Goal: Task Accomplishment & Management: Use online tool/utility

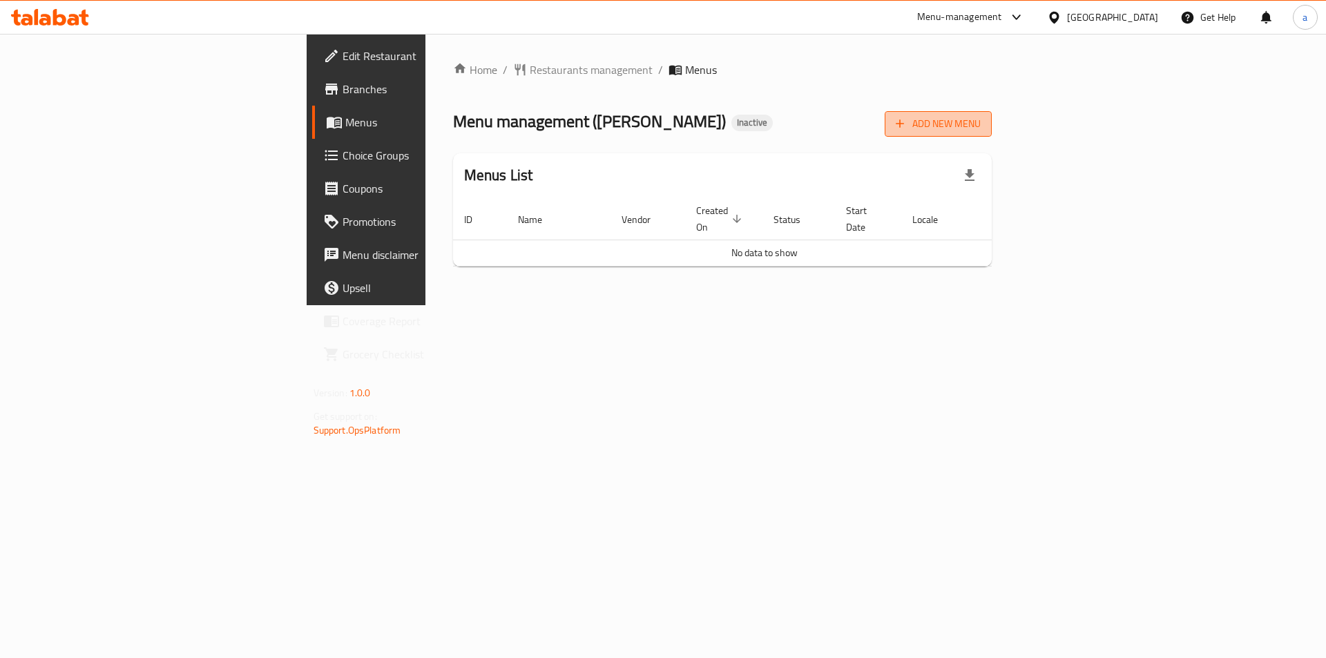
click at [980, 124] on span "Add New Menu" at bounding box center [937, 123] width 85 height 17
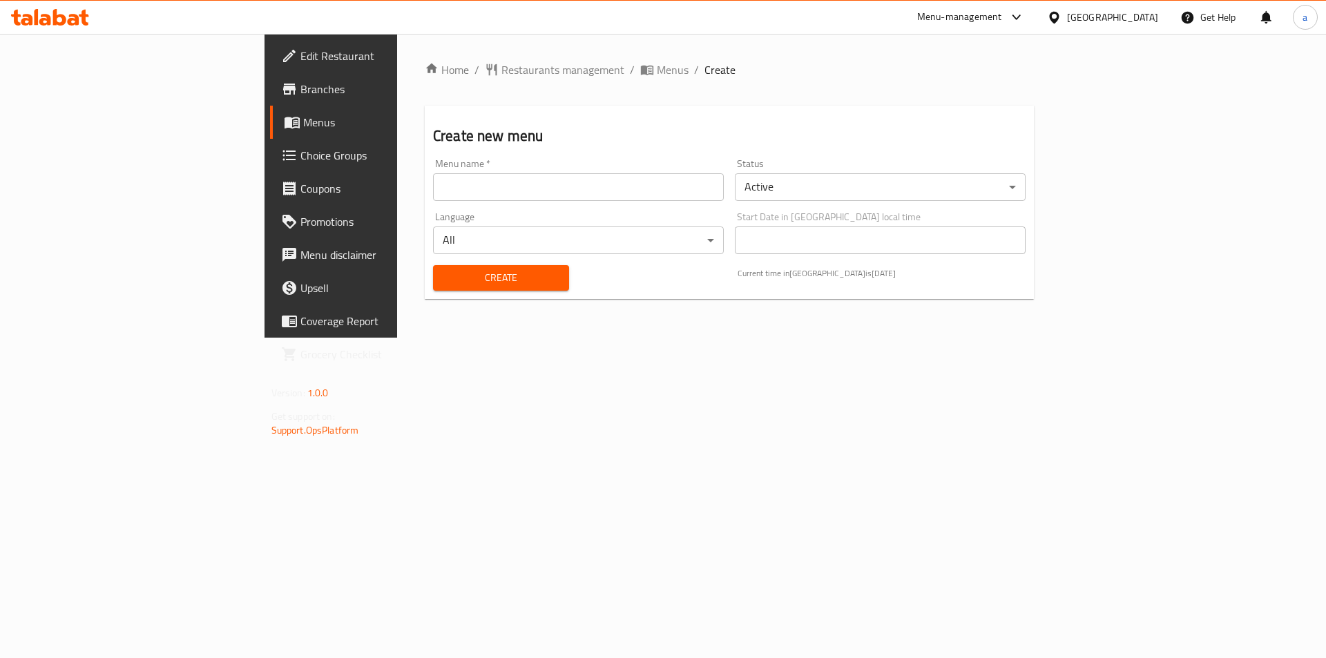
click at [483, 189] on input "text" at bounding box center [578, 187] width 291 height 28
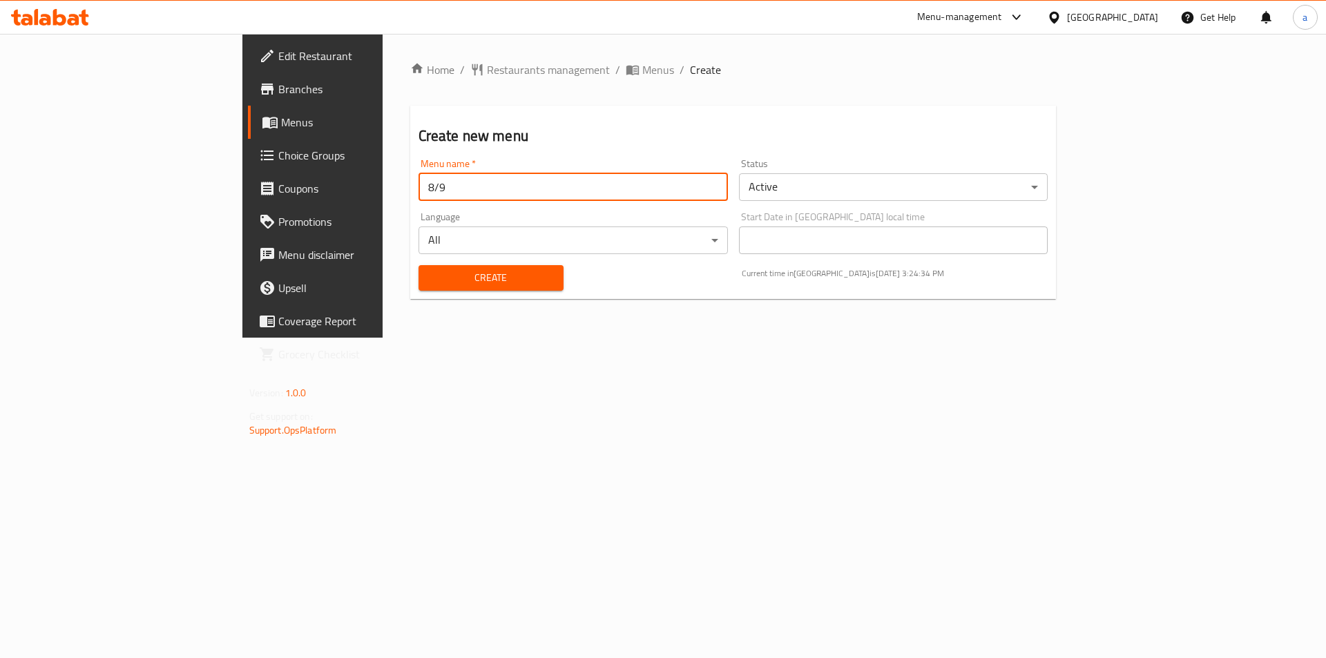
type input "8/9"
click at [429, 285] on span "Create" at bounding box center [490, 277] width 123 height 17
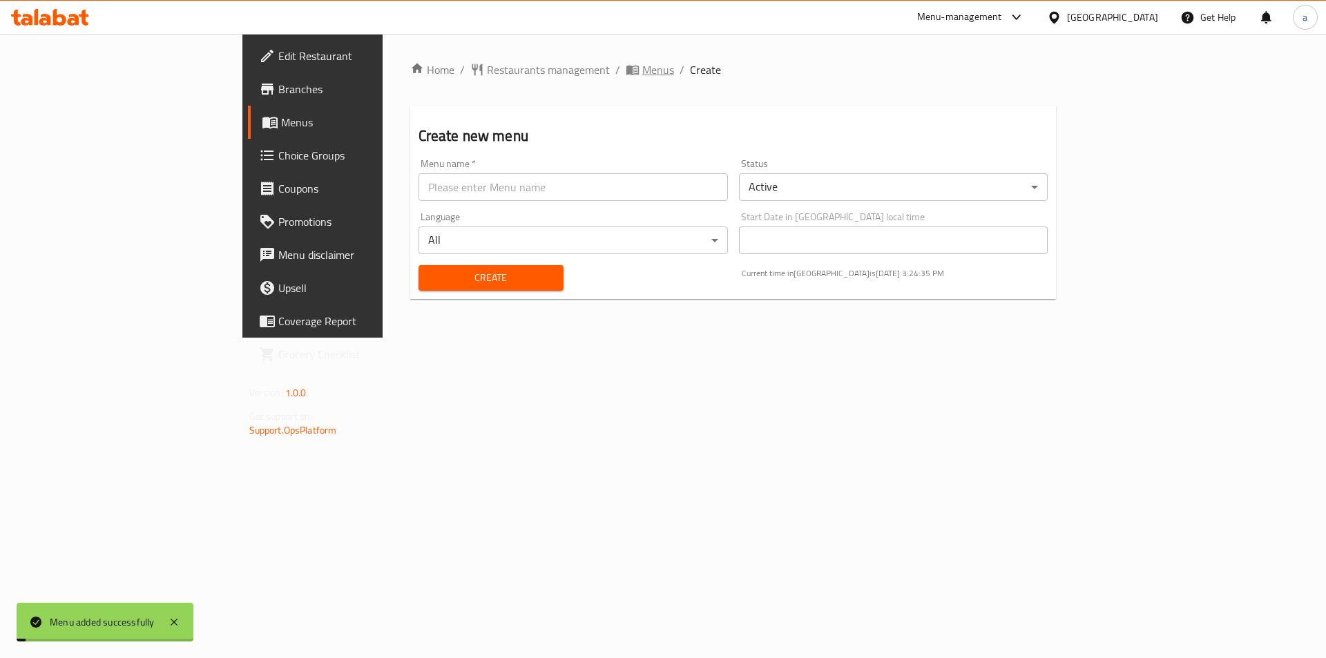
click at [626, 67] on span "breadcrumb" at bounding box center [634, 70] width 17 height 14
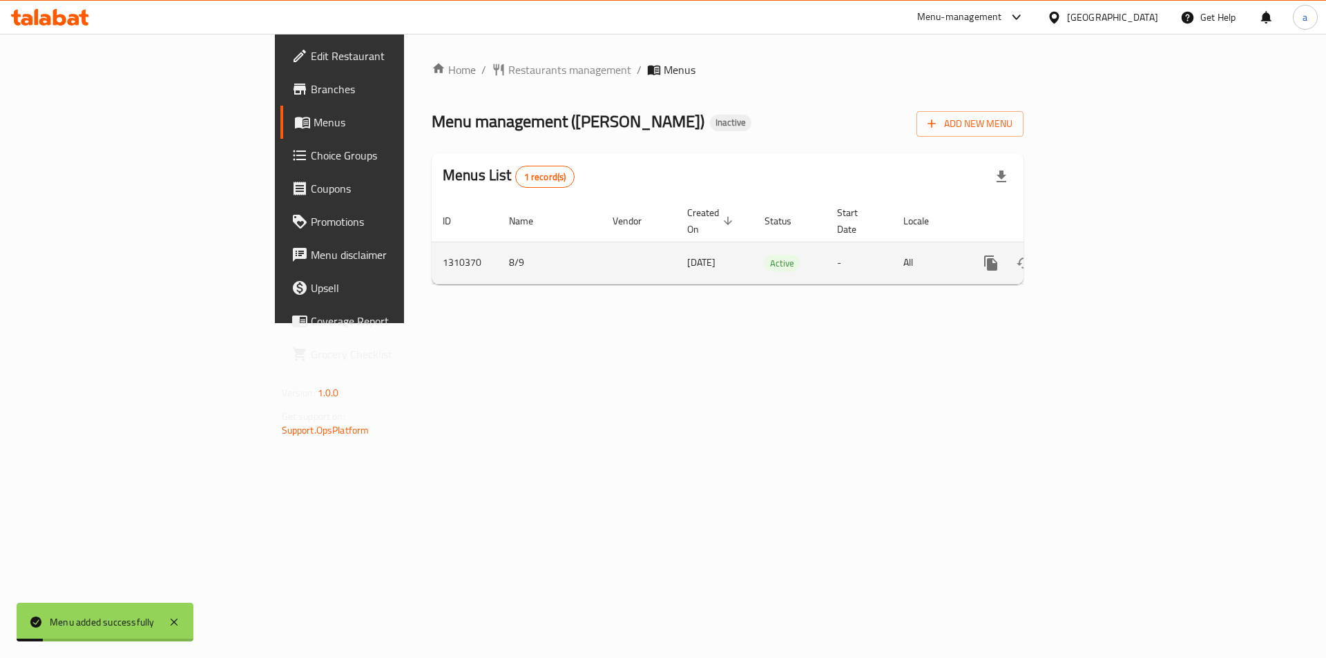
click at [1107, 258] on link "enhanced table" at bounding box center [1090, 262] width 33 height 33
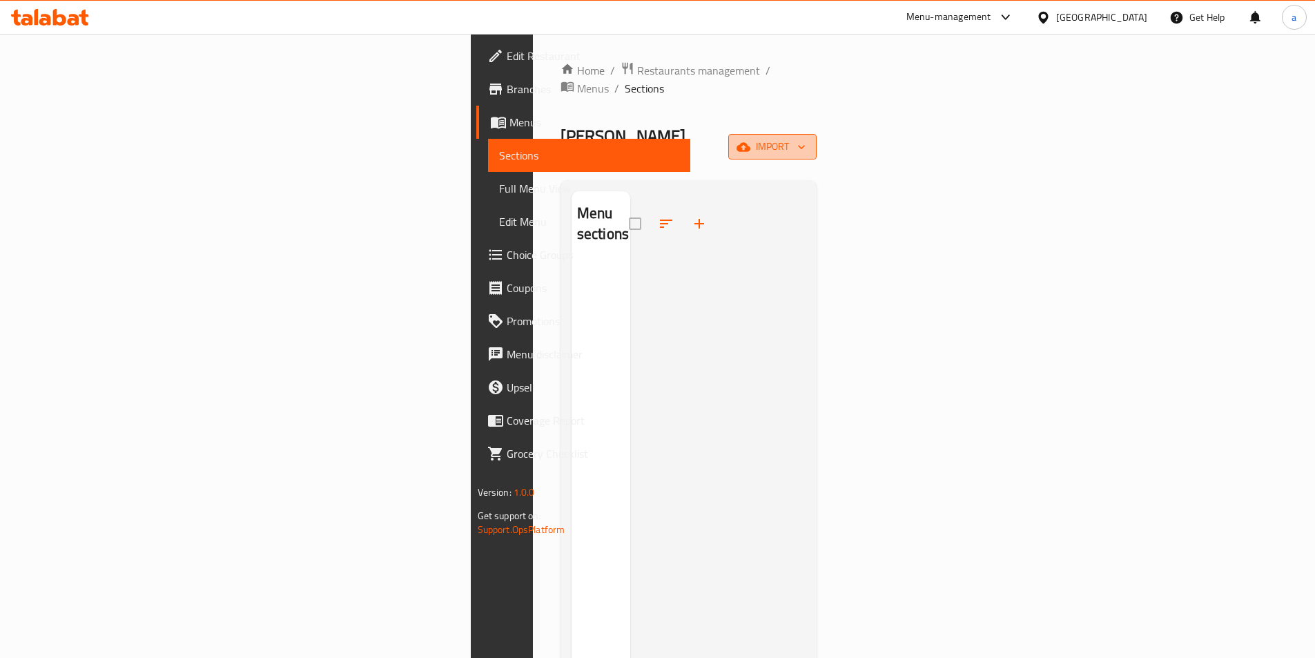
click at [806, 138] on span "import" at bounding box center [772, 146] width 66 height 17
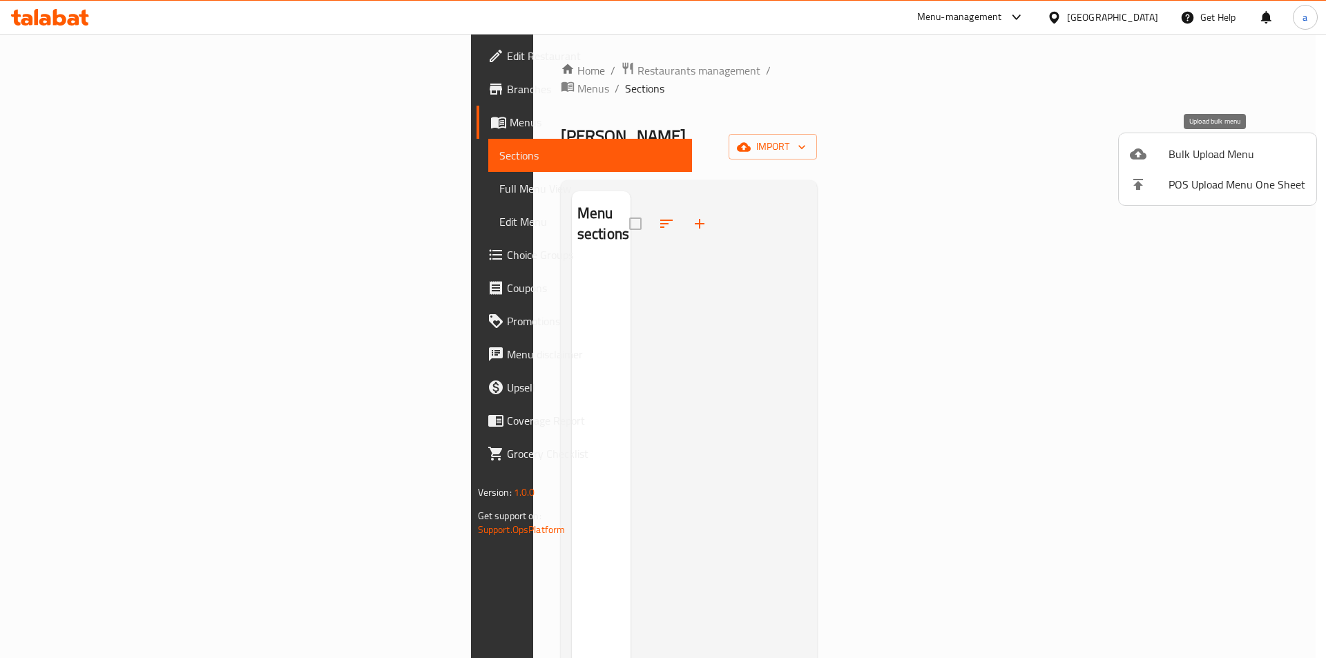
click at [1219, 155] on span "Bulk Upload Menu" at bounding box center [1236, 154] width 137 height 17
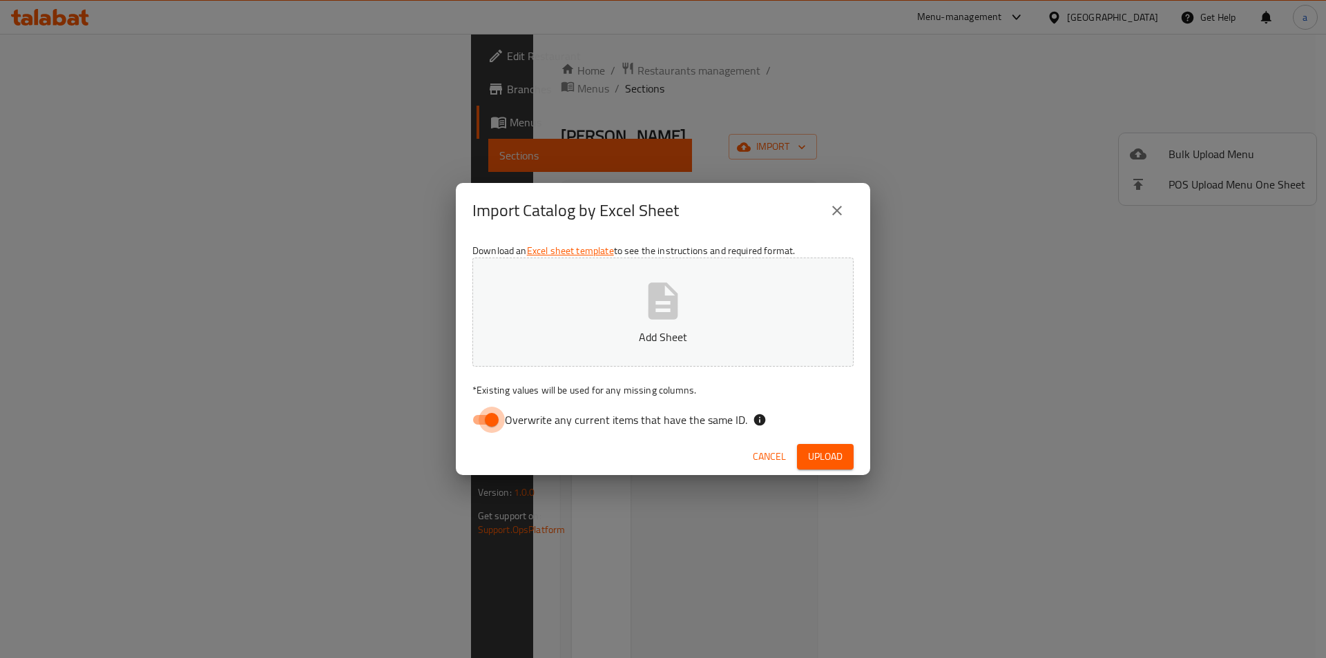
click at [475, 425] on input "Overwrite any current items that have the same ID." at bounding box center [491, 420] width 79 height 26
checkbox input "false"
click at [595, 387] on p "* Existing values will be used for any missing columns." at bounding box center [662, 390] width 381 height 14
click at [620, 324] on button "Add Sheet" at bounding box center [662, 312] width 381 height 109
click at [786, 454] on button "Cancel" at bounding box center [769, 457] width 44 height 26
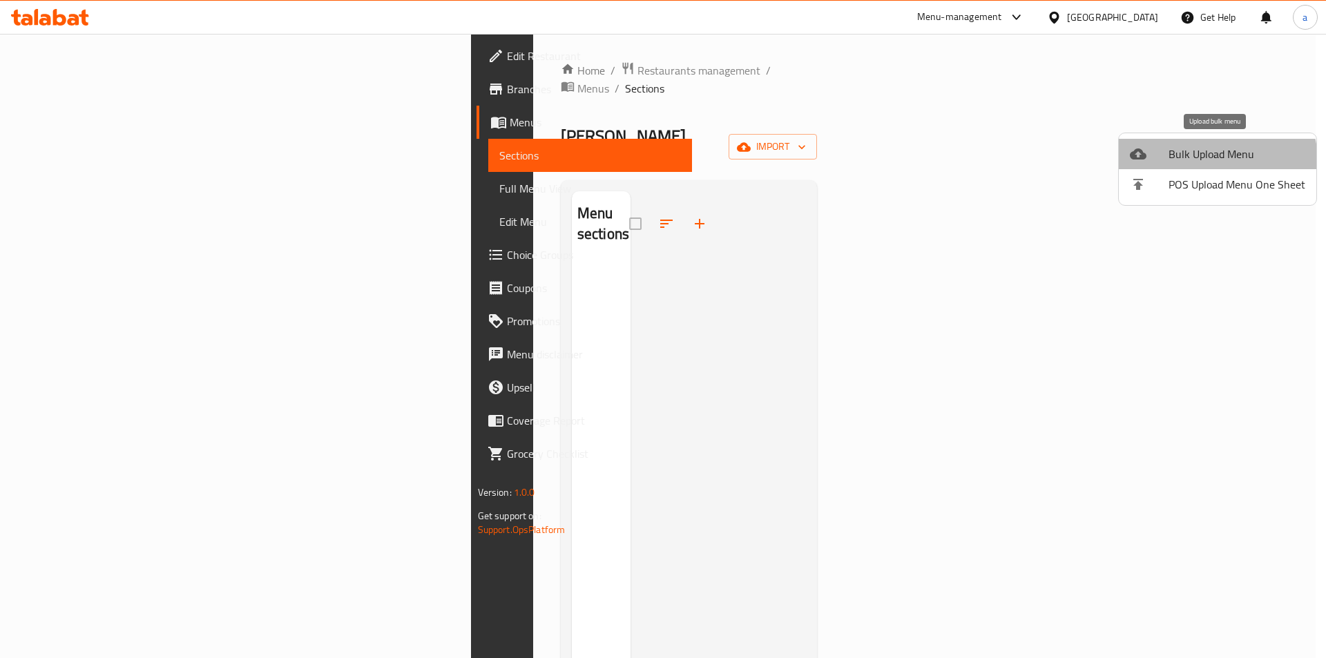
click at [1188, 167] on li "Bulk Upload Menu" at bounding box center [1216, 154] width 197 height 30
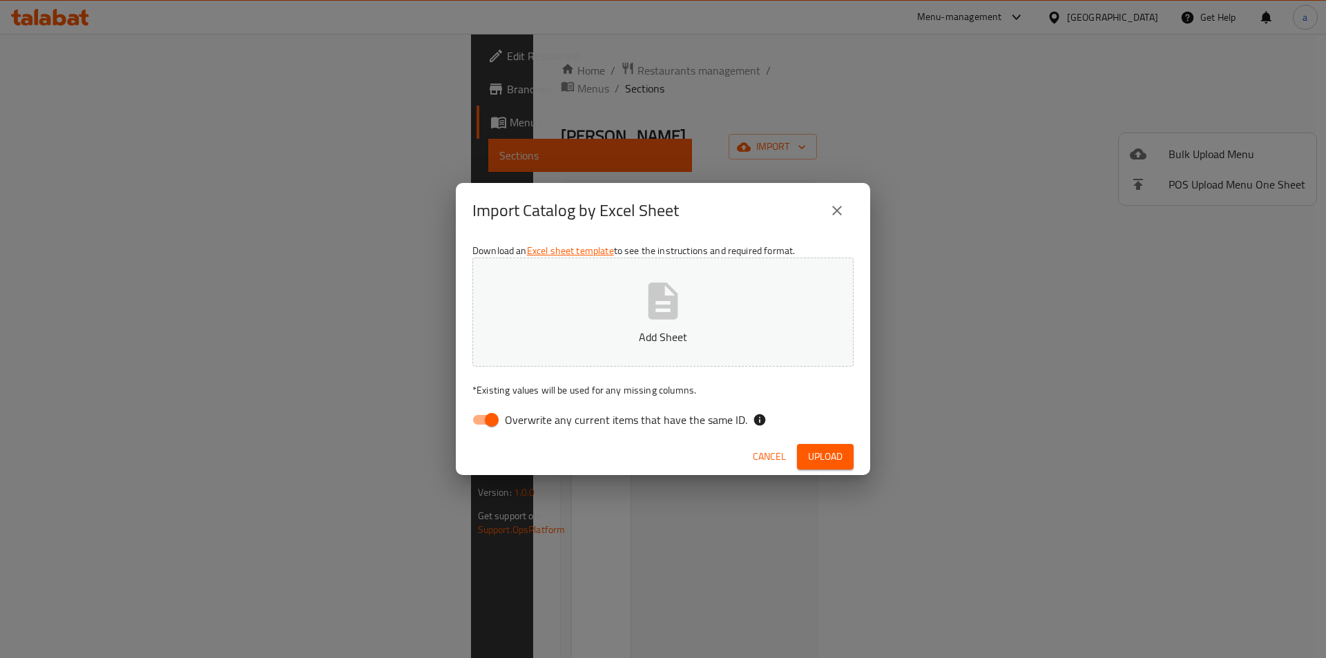
click at [481, 423] on input "Overwrite any current items that have the same ID." at bounding box center [491, 420] width 79 height 26
checkbox input "false"
click at [650, 340] on p "Add Sheet" at bounding box center [663, 337] width 338 height 17
click at [839, 451] on span "Upload" at bounding box center [825, 456] width 35 height 17
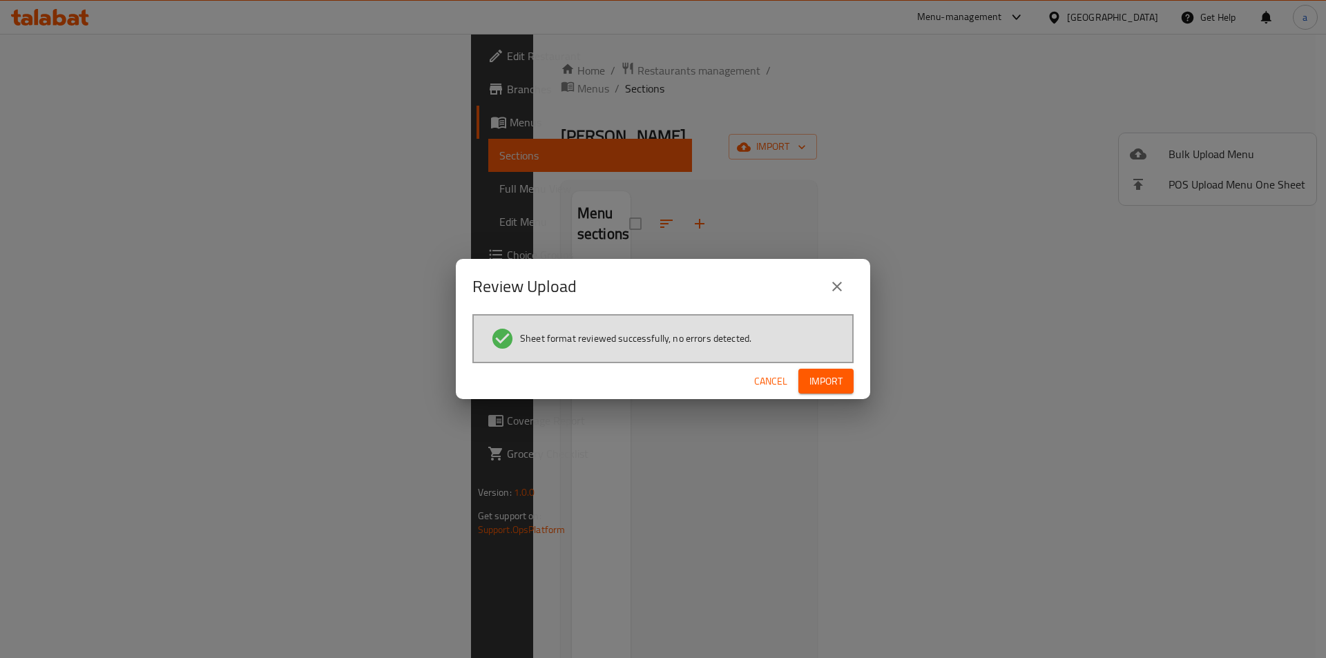
click at [808, 380] on button "Import" at bounding box center [825, 382] width 55 height 26
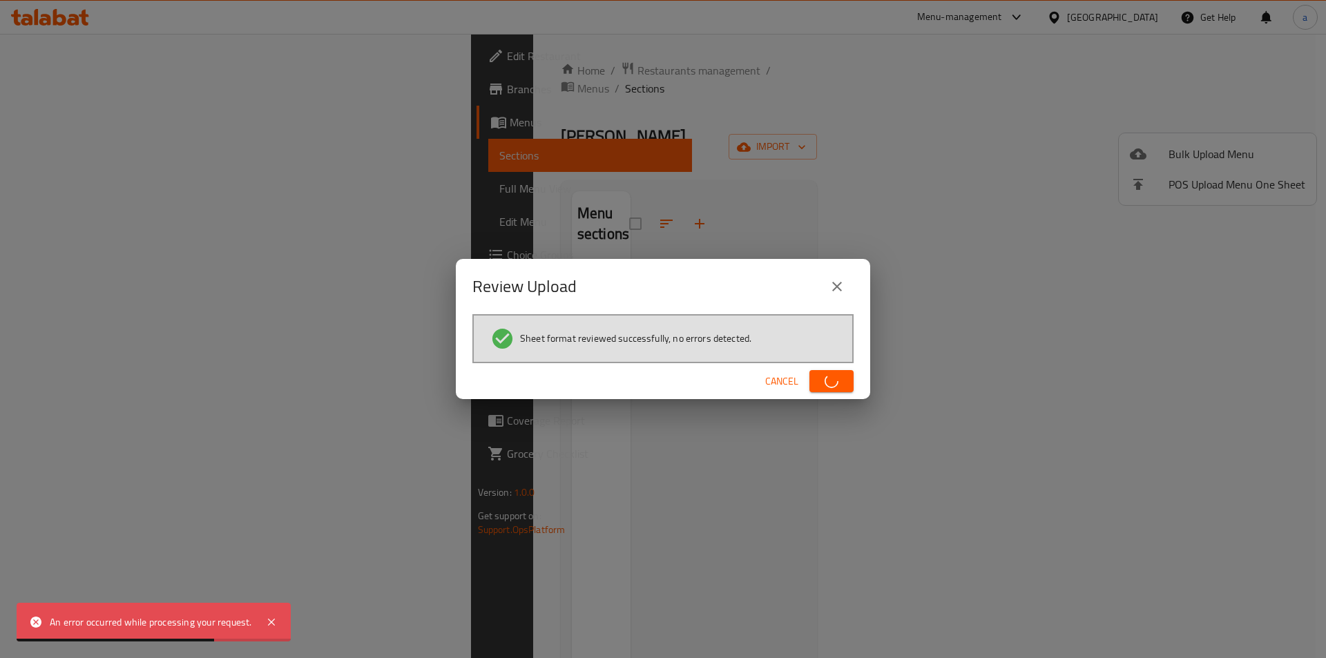
click at [784, 387] on span "Cancel" at bounding box center [781, 381] width 33 height 17
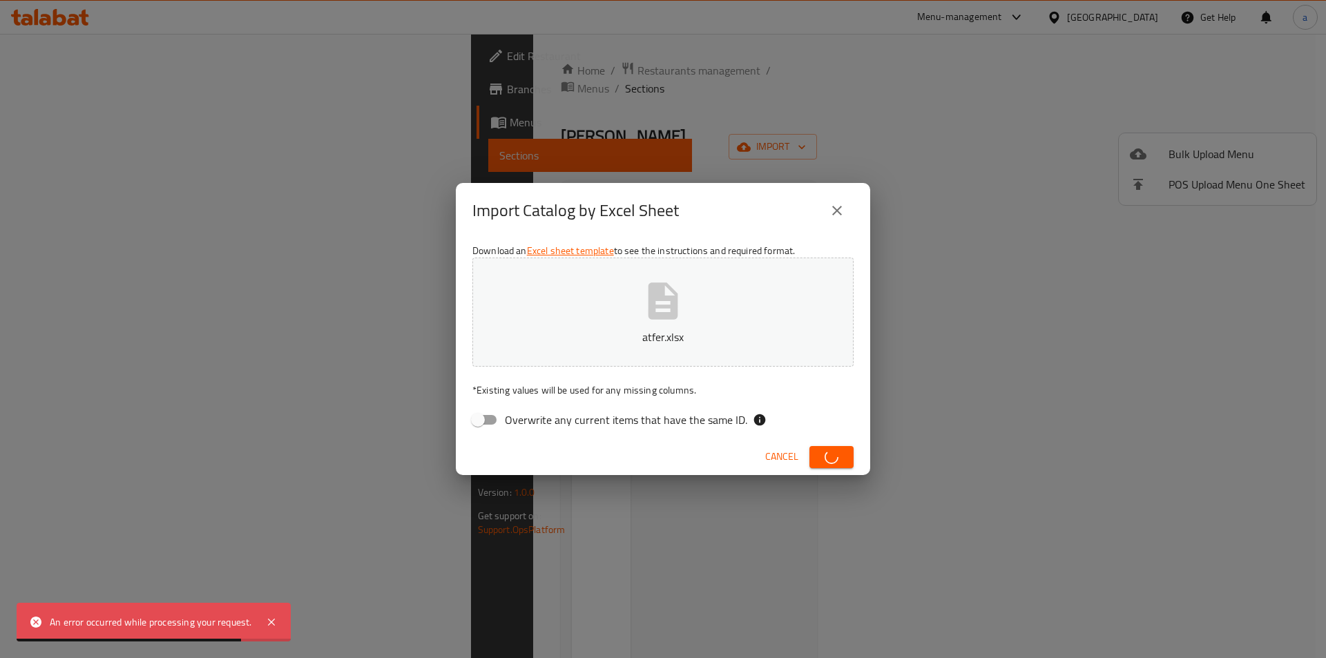
click at [778, 461] on span "Cancel" at bounding box center [781, 456] width 33 height 17
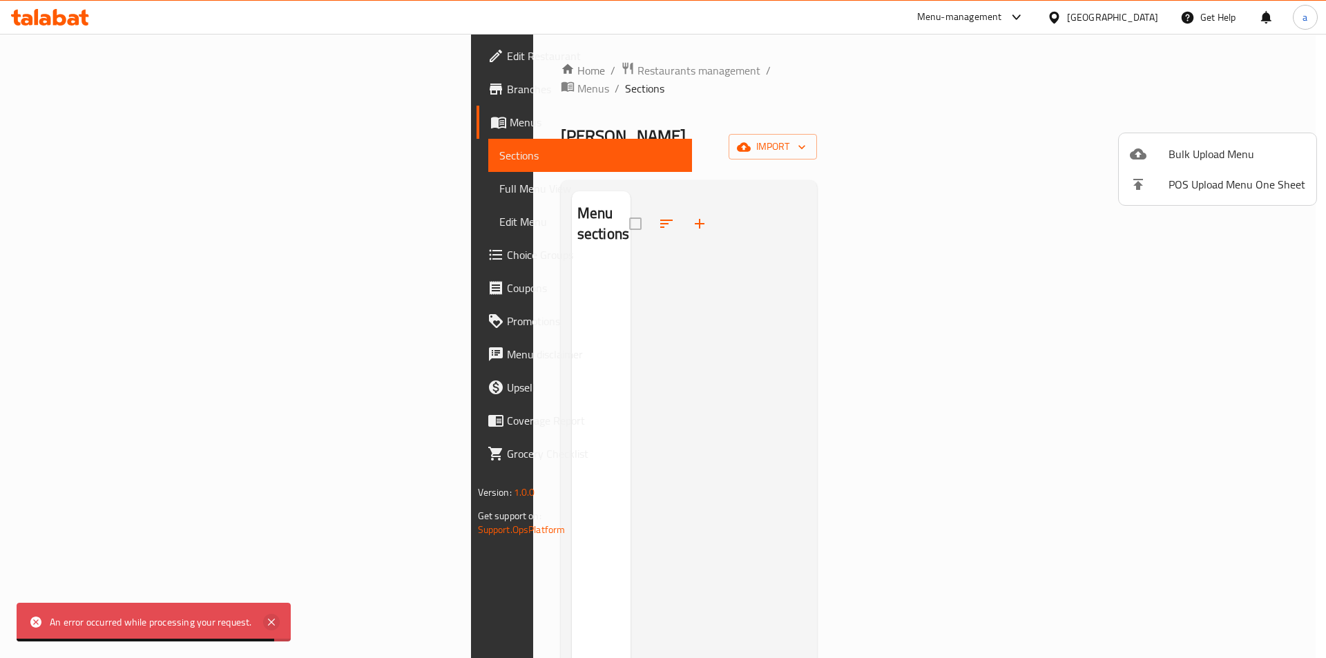
click at [269, 626] on icon at bounding box center [271, 622] width 7 height 7
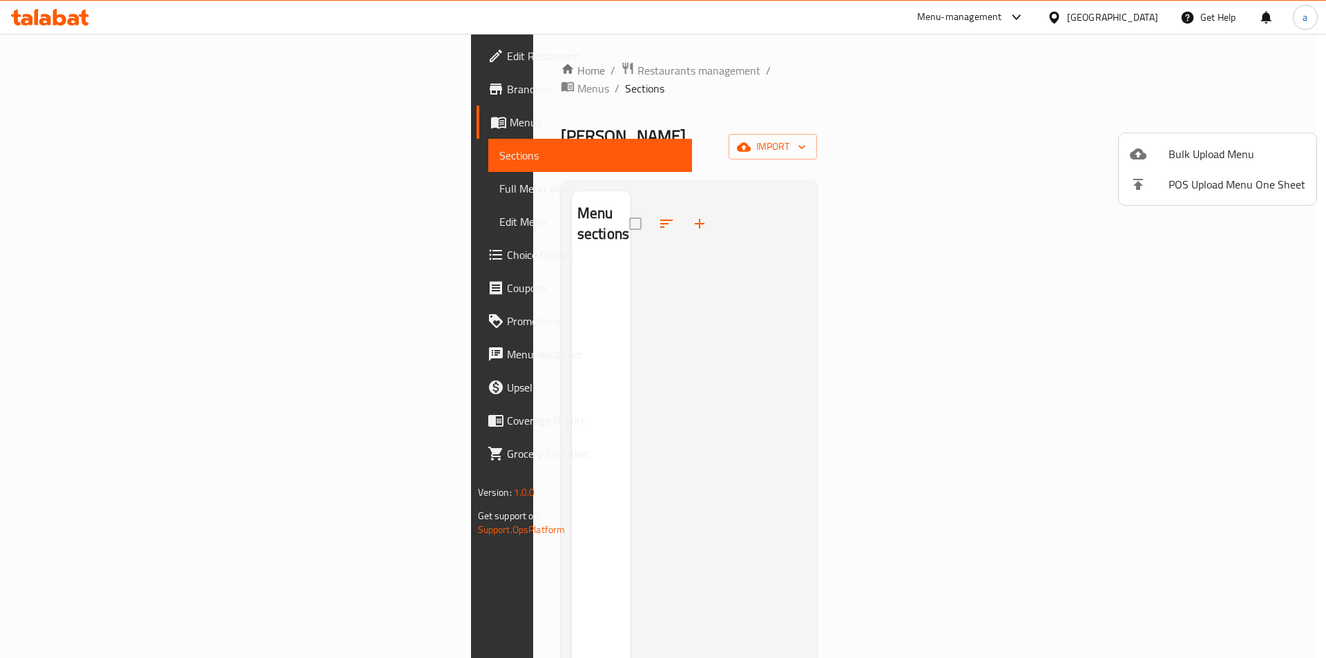
click at [1177, 154] on span "Bulk Upload Menu" at bounding box center [1236, 154] width 137 height 17
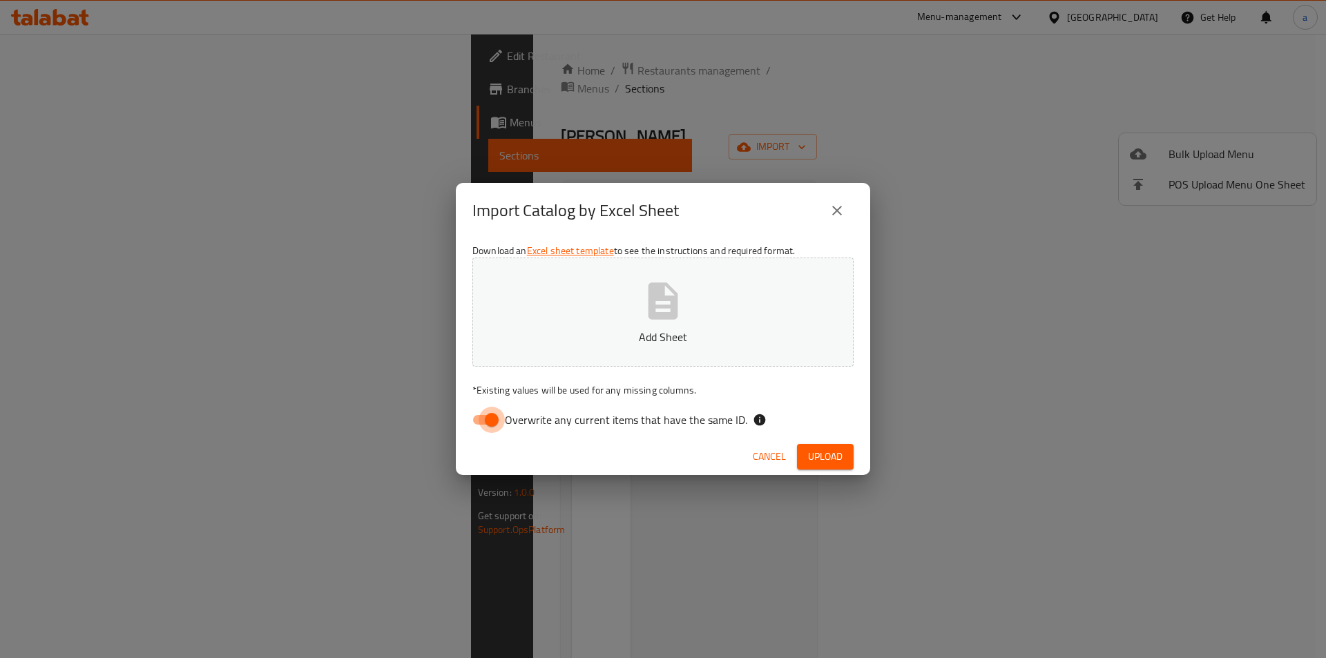
click at [493, 420] on input "Overwrite any current items that have the same ID." at bounding box center [491, 420] width 79 height 26
checkbox input "false"
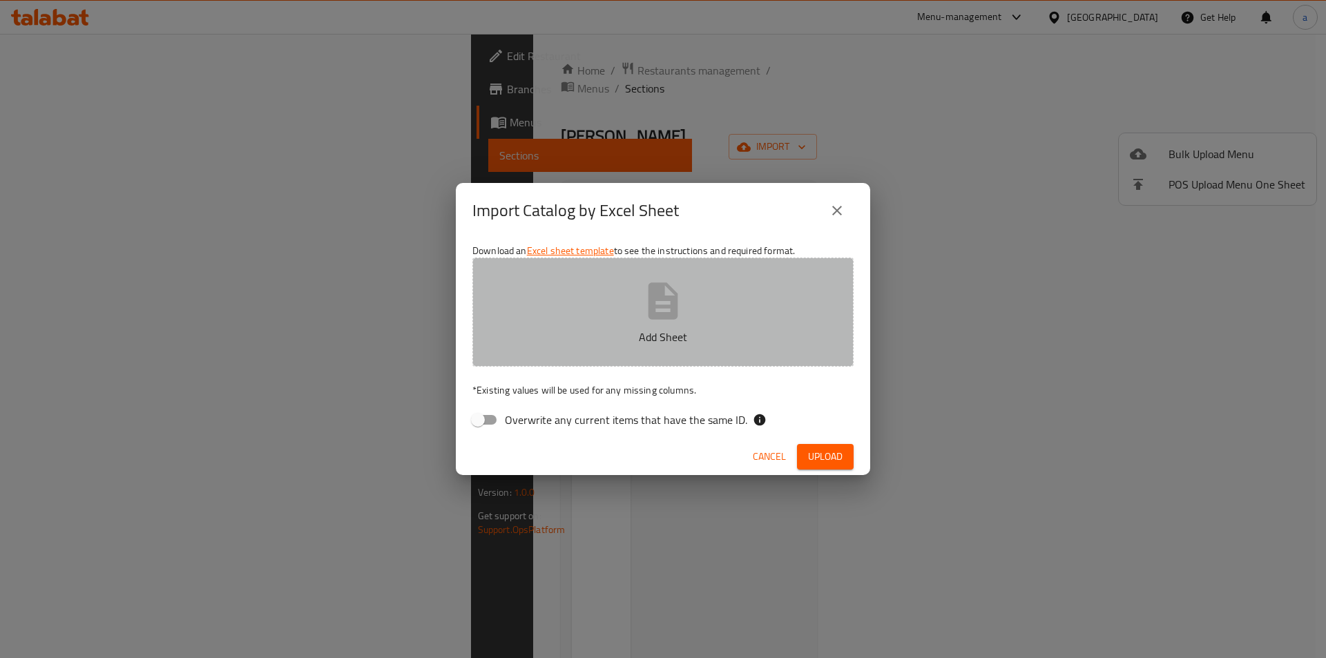
click at [557, 353] on button "Add Sheet" at bounding box center [662, 312] width 381 height 109
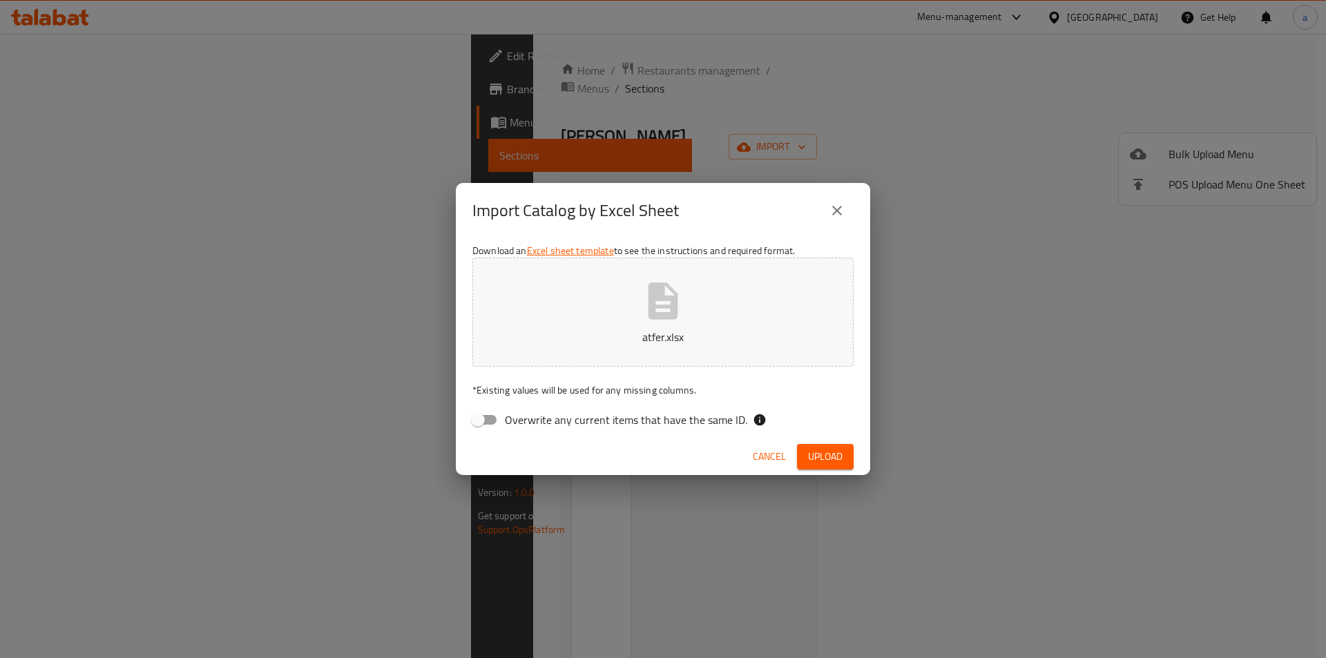
click at [804, 459] on button "Upload" at bounding box center [825, 457] width 57 height 26
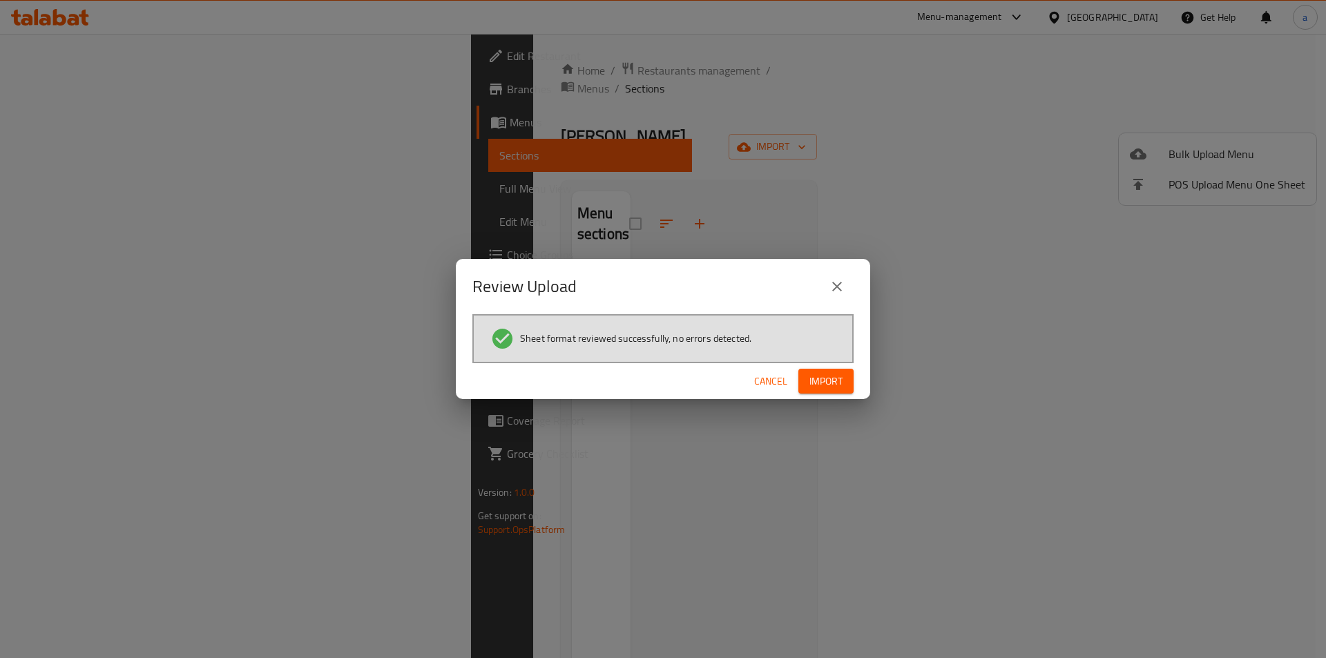
click at [817, 395] on div "Cancel Import" at bounding box center [663, 381] width 414 height 37
click at [825, 382] on span "Import" at bounding box center [825, 381] width 33 height 17
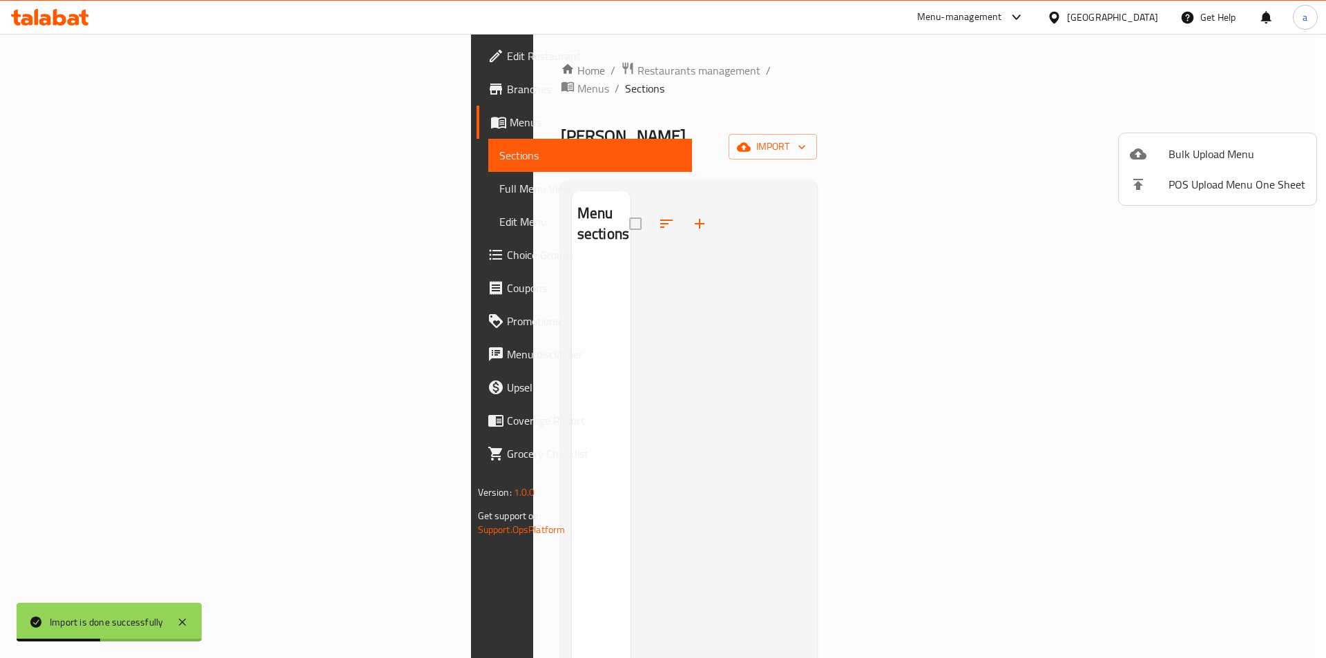
click at [128, 190] on div at bounding box center [663, 329] width 1326 height 658
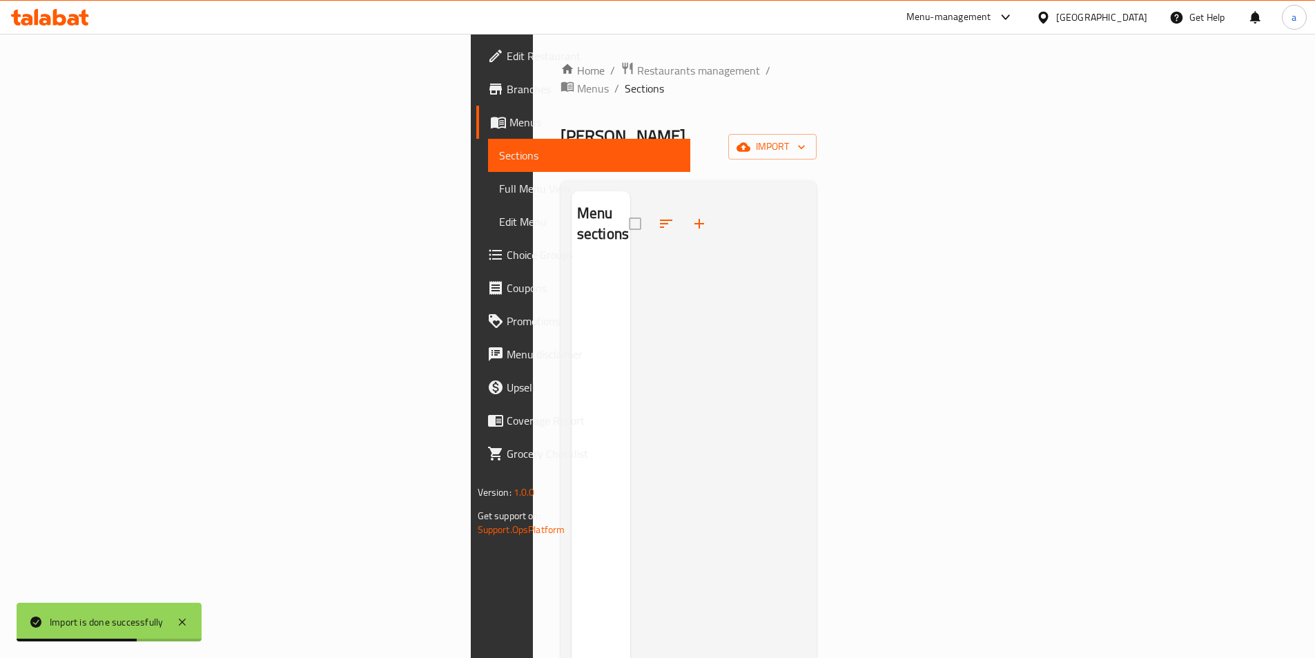
click at [499, 190] on span "Full Menu View" at bounding box center [589, 188] width 180 height 17
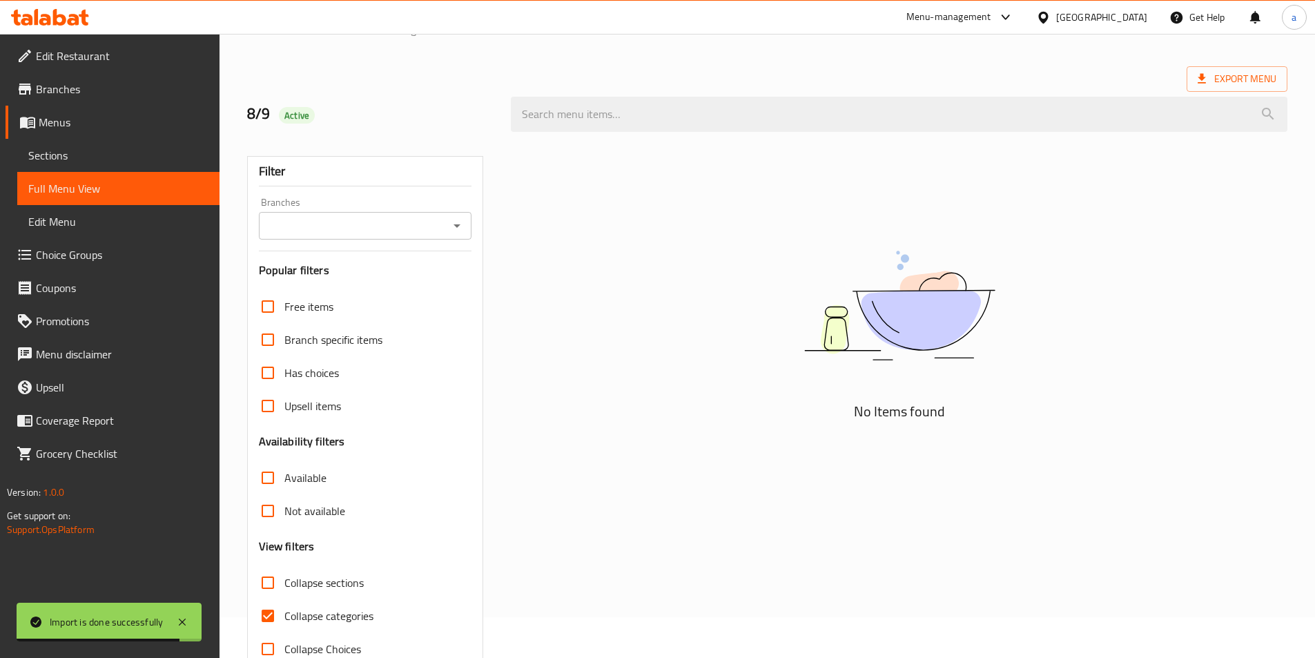
scroll to position [77, 0]
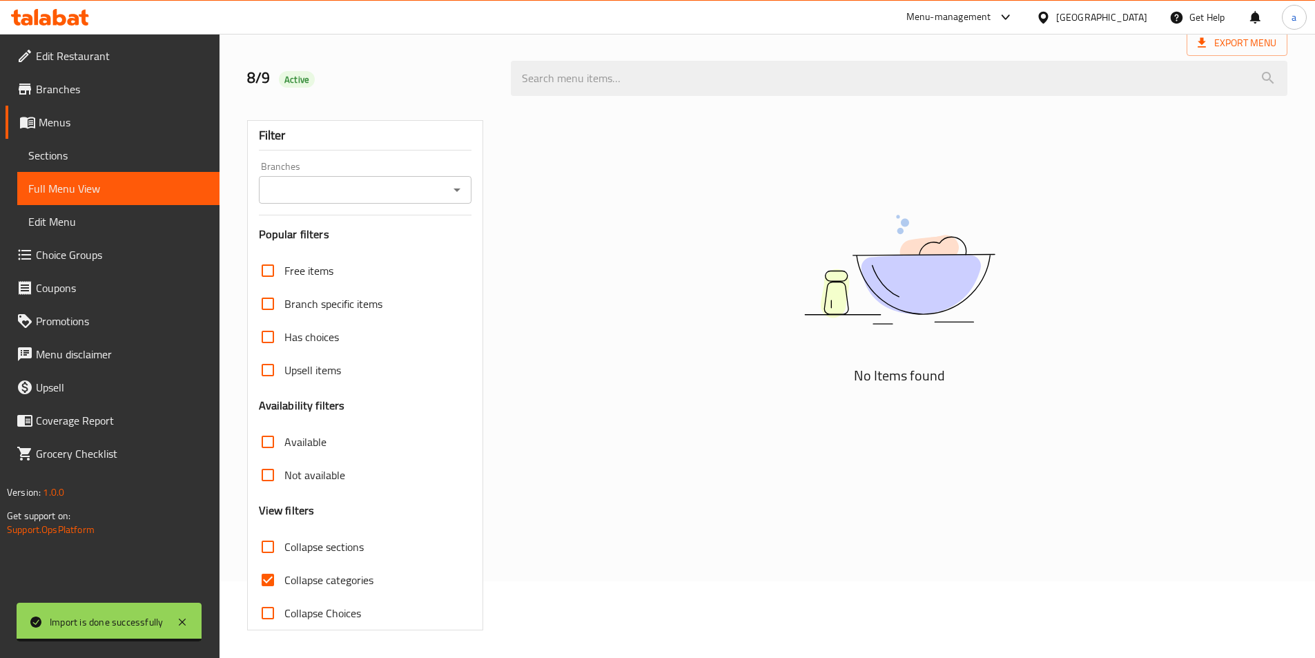
click at [276, 579] on input "Collapse categories" at bounding box center [267, 579] width 33 height 33
checkbox input "false"
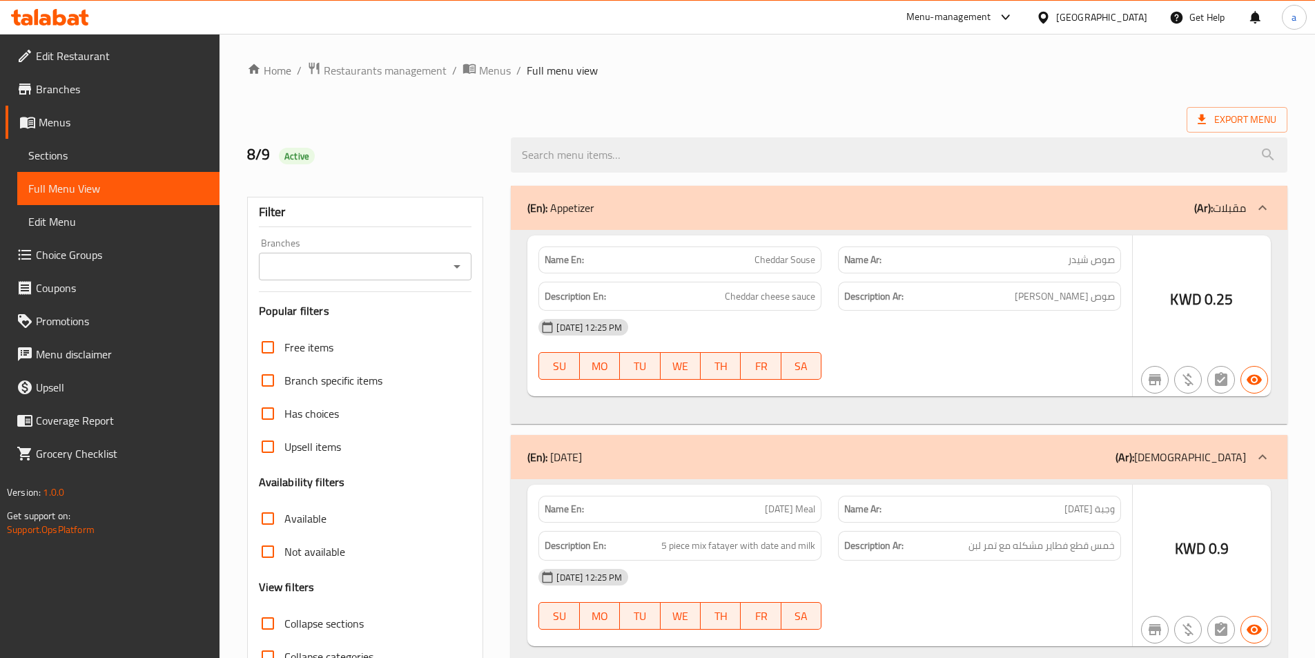
click at [135, 149] on span "Sections" at bounding box center [118, 155] width 180 height 17
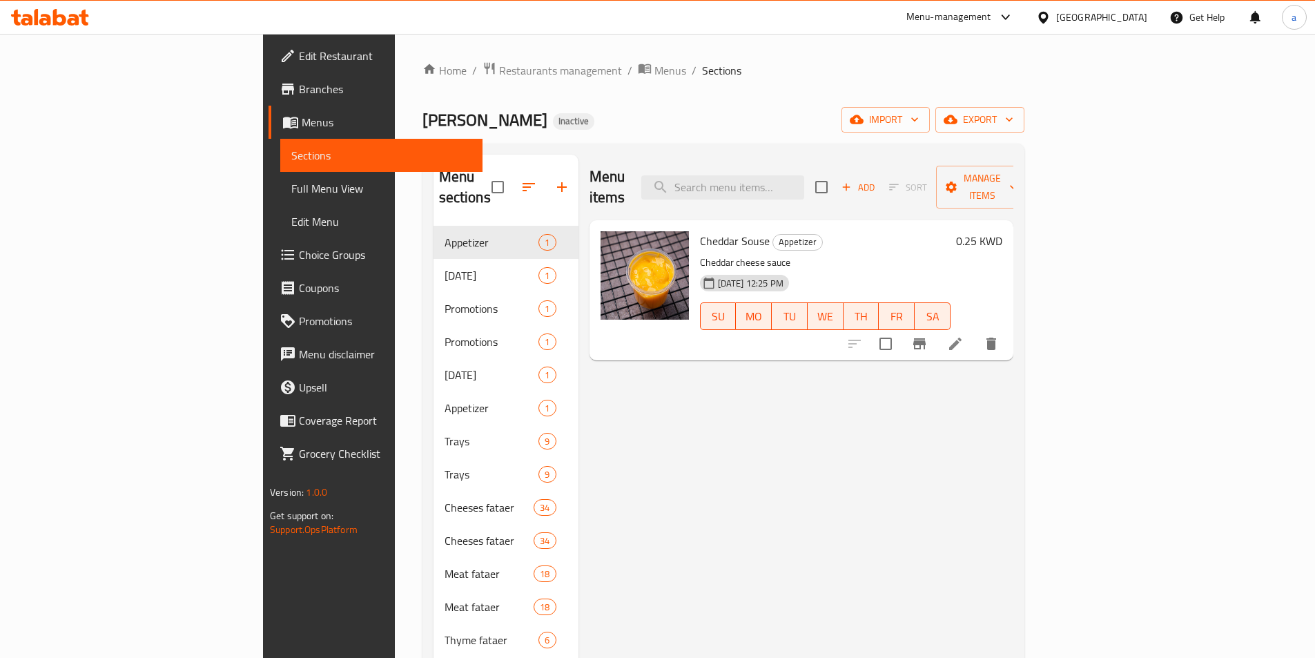
click at [291, 190] on span "Full Menu View" at bounding box center [381, 188] width 180 height 17
click at [291, 193] on span "Full Menu View" at bounding box center [381, 188] width 180 height 17
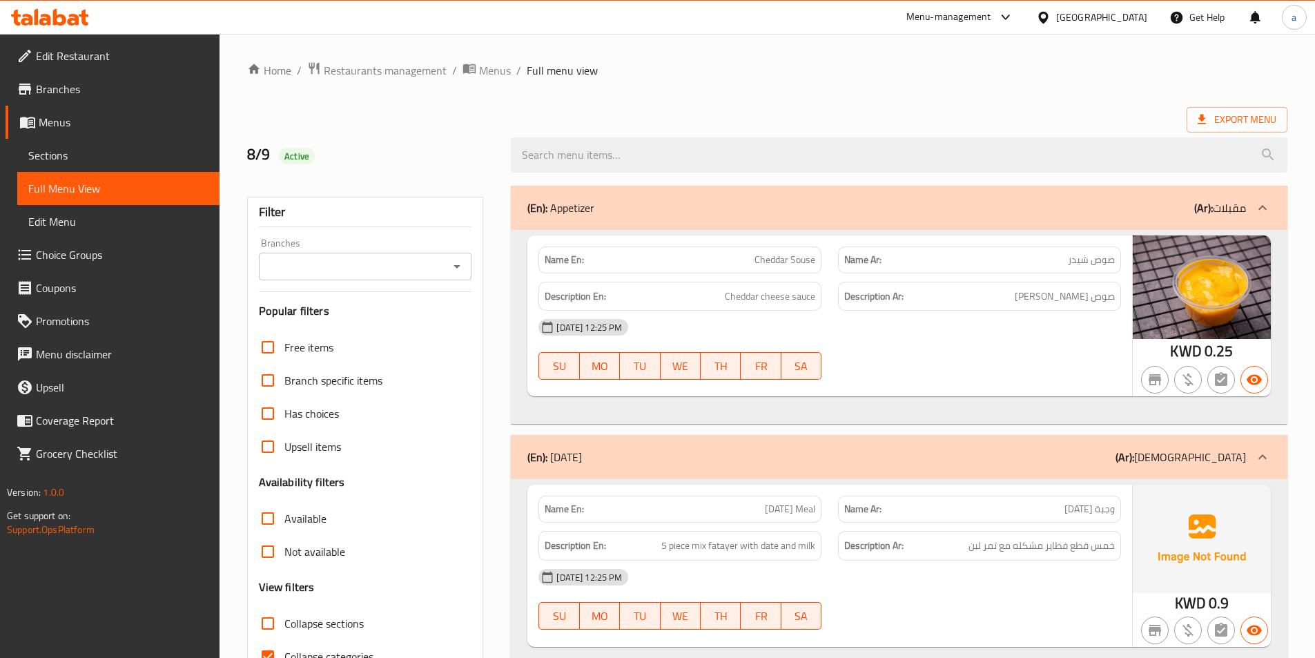
click at [273, 640] on input "Collapse categories" at bounding box center [267, 656] width 33 height 33
checkbox input "false"
click at [36, 91] on span "Branches" at bounding box center [122, 89] width 173 height 17
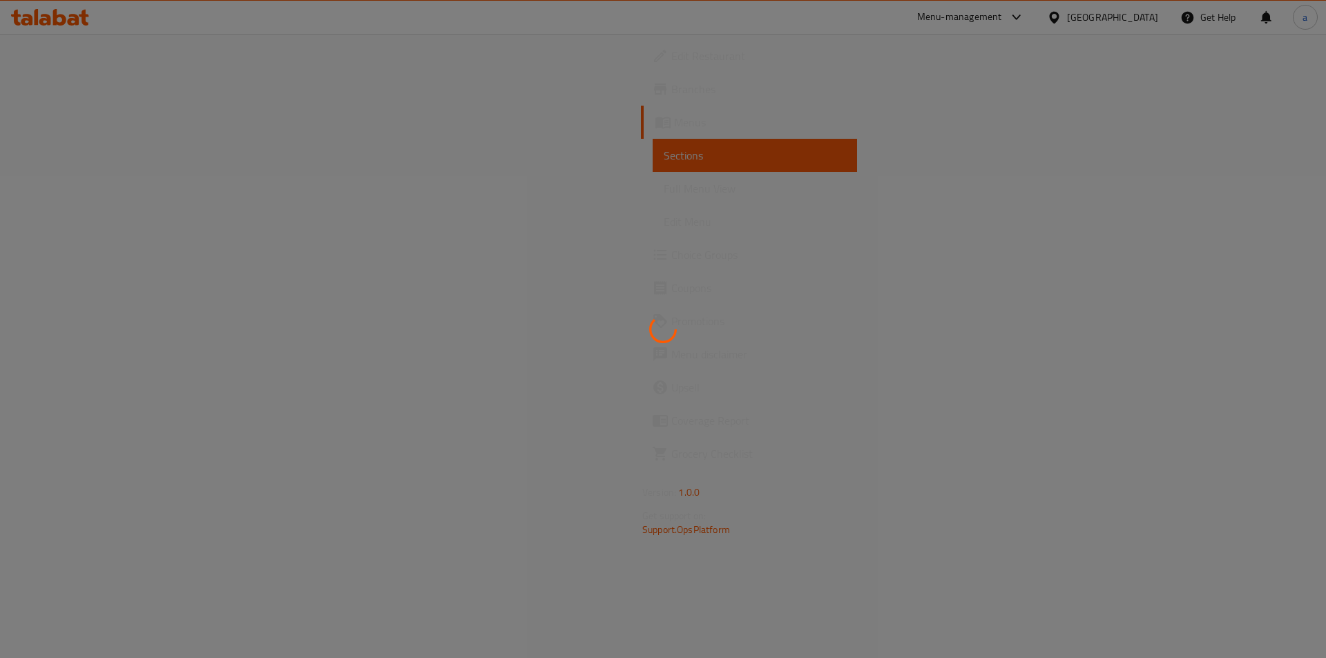
click at [561, 396] on div at bounding box center [663, 329] width 1326 height 658
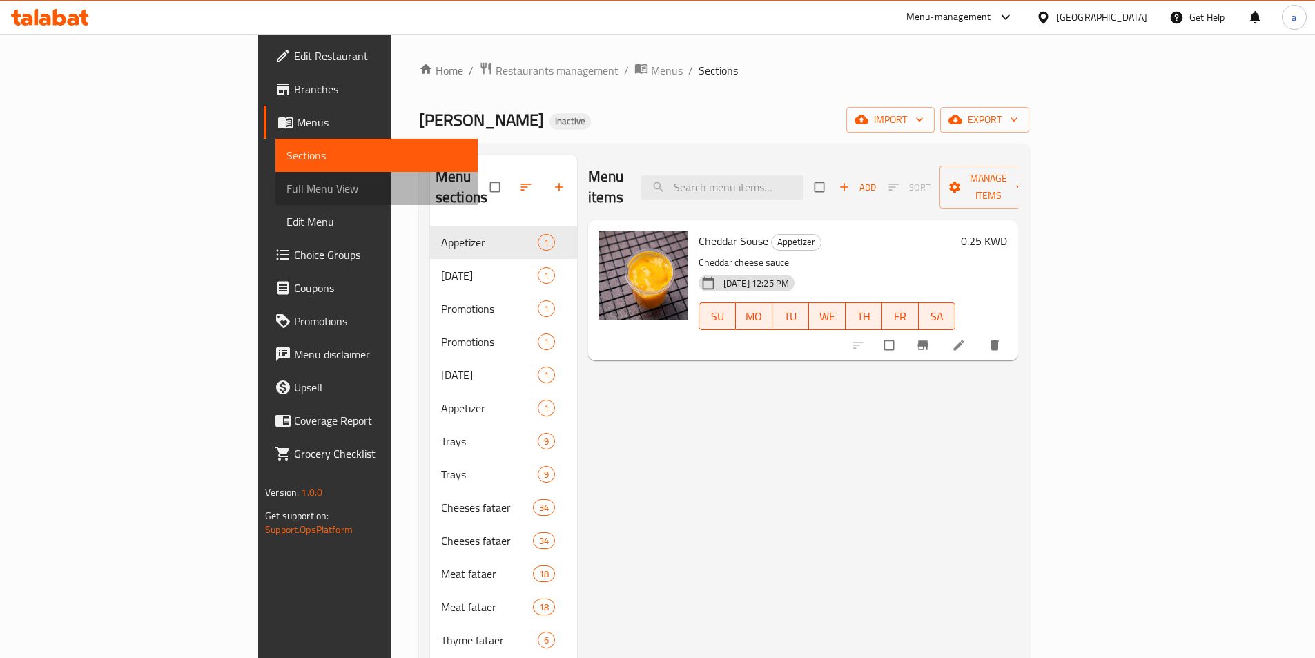
click at [287, 181] on span "Full Menu View" at bounding box center [377, 188] width 180 height 17
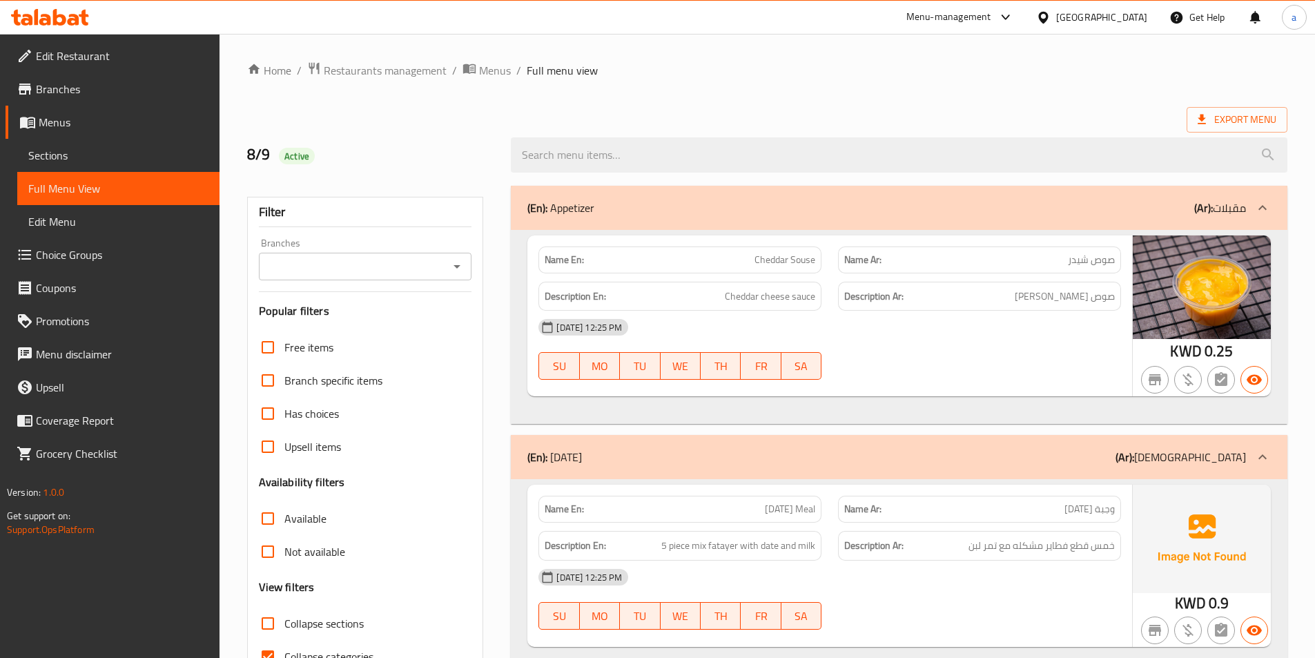
click at [275, 640] on input "Collapse categories" at bounding box center [267, 656] width 33 height 33
checkbox input "false"
click at [491, 66] on span "Menus" at bounding box center [495, 70] width 32 height 17
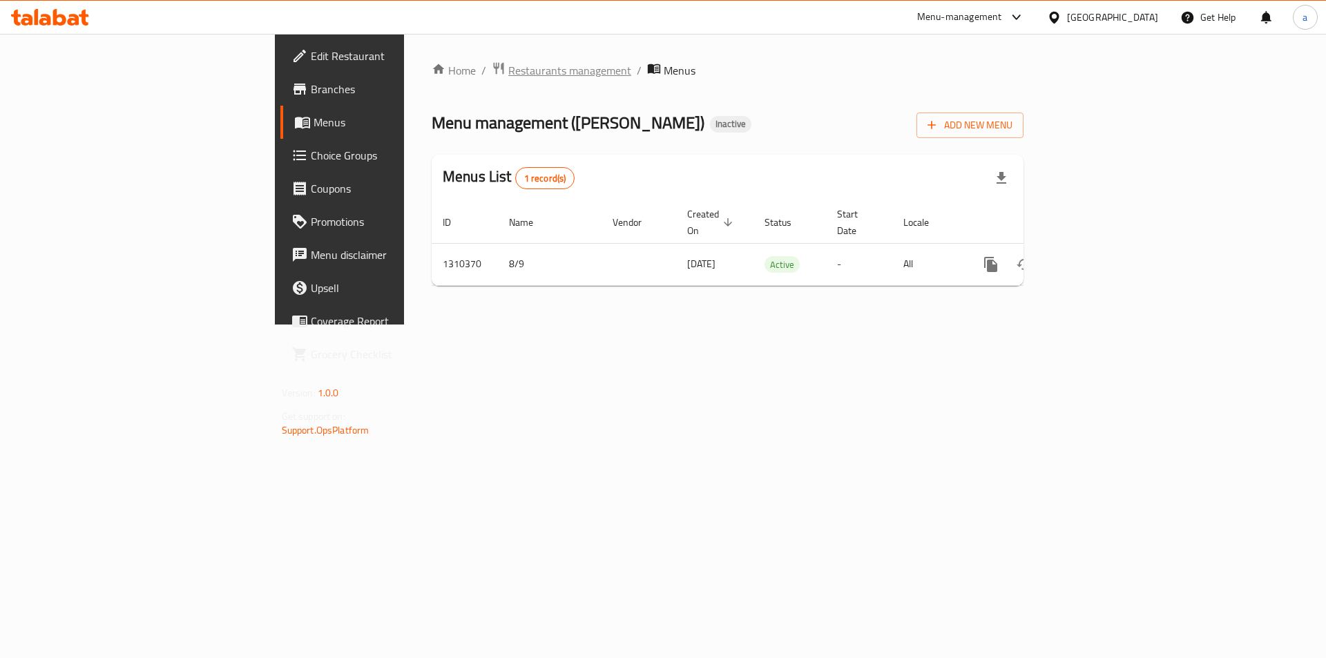
click at [508, 74] on span "Restaurants management" at bounding box center [569, 70] width 123 height 17
